Goal: Communication & Community: Participate in discussion

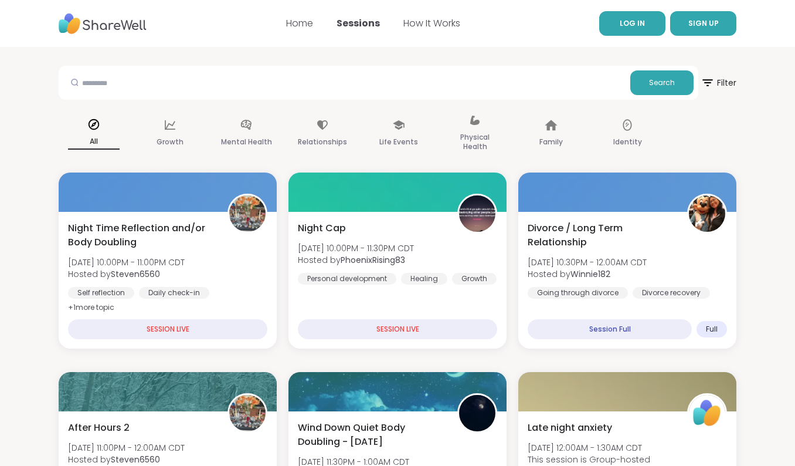
click at [641, 28] on span "LOG IN" at bounding box center [632, 23] width 25 height 10
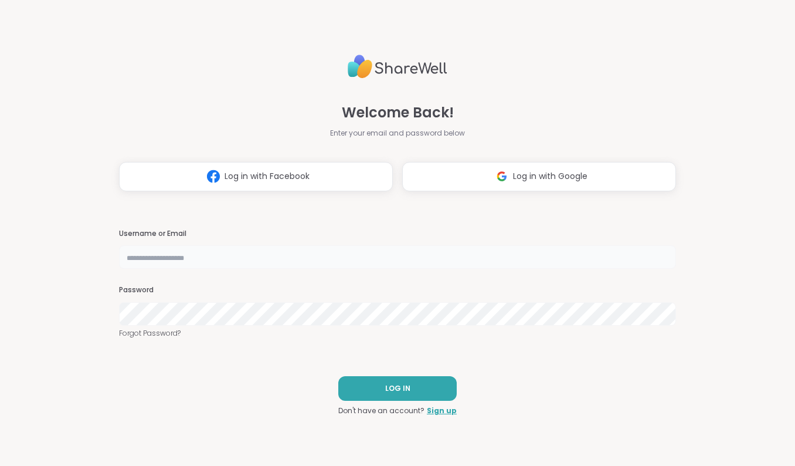
type input "**********"
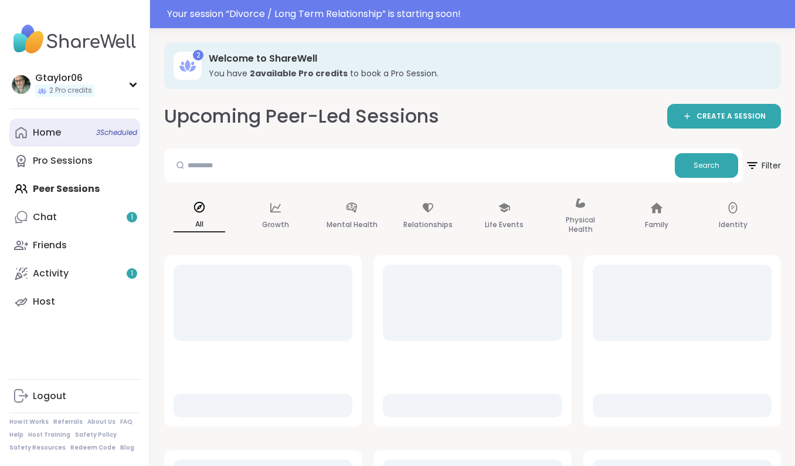
click at [57, 130] on div "Home 3 Scheduled" at bounding box center [47, 132] width 28 height 13
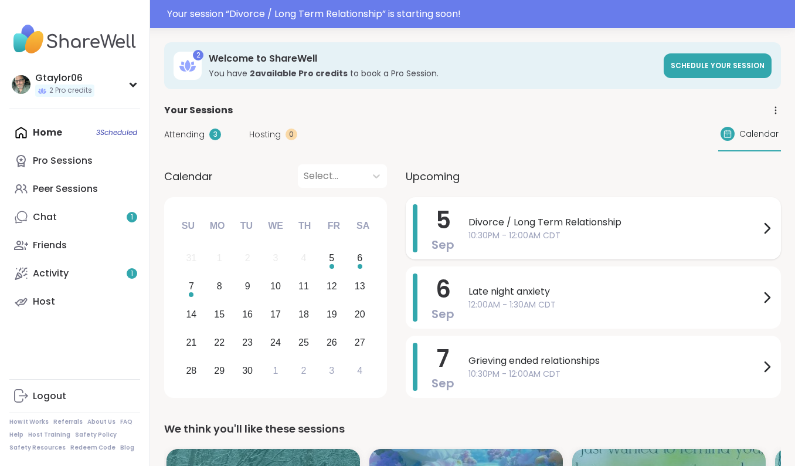
click at [569, 226] on span "Divorce / Long Term Relationship" at bounding box center [614, 222] width 291 height 14
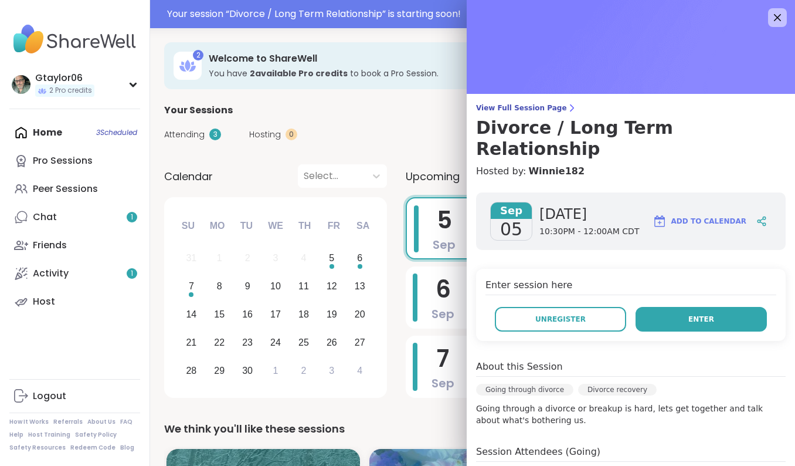
click at [665, 307] on button "Enter" at bounding box center [701, 319] width 131 height 25
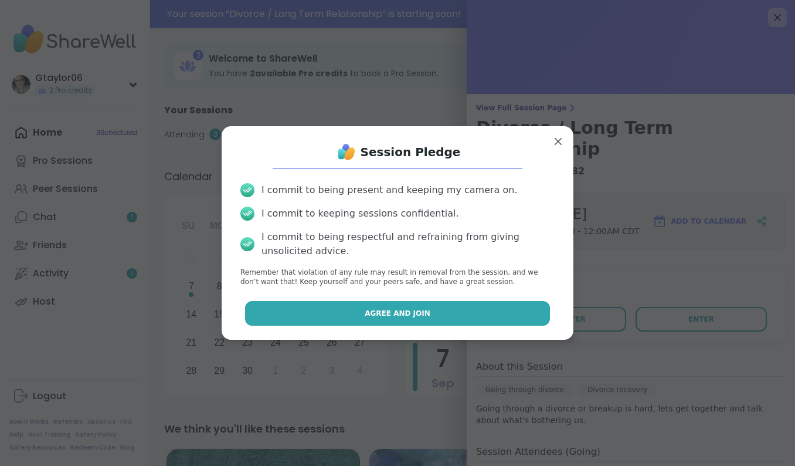
click at [378, 313] on span "Agree and Join" at bounding box center [398, 313] width 66 height 11
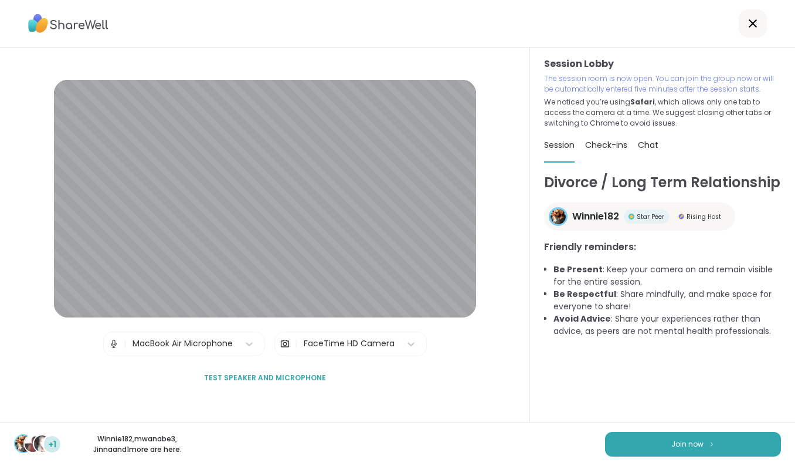
click at [748, 437] on button "Join now" at bounding box center [693, 444] width 176 height 25
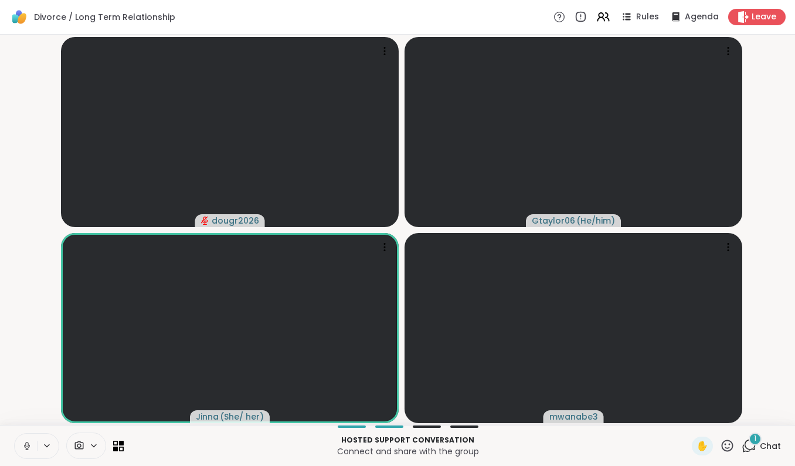
click at [769, 446] on span "Chat" at bounding box center [770, 446] width 21 height 12
